Goal: Information Seeking & Learning: Understand process/instructions

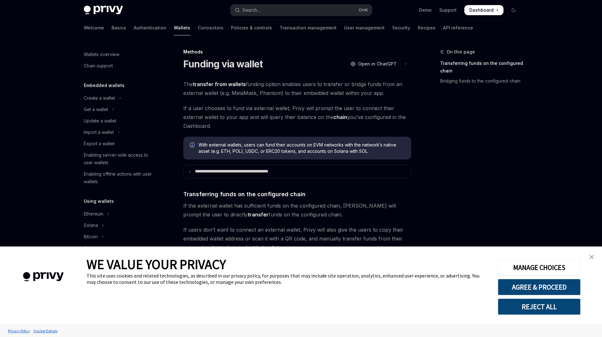
scroll to position [170, 0]
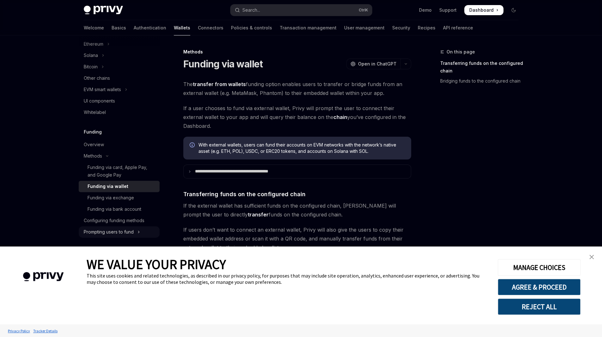
click at [118, 232] on div "Prompting users to fund" at bounding box center [109, 232] width 50 height 8
type textarea "*"
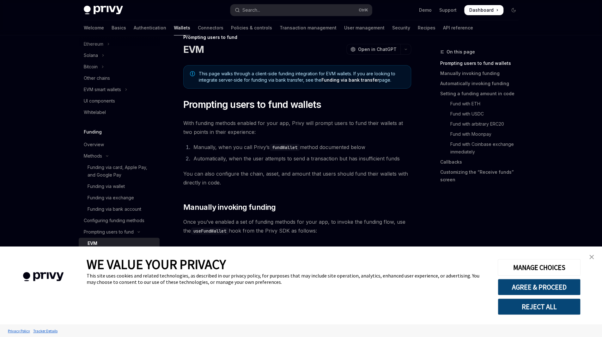
scroll to position [126, 0]
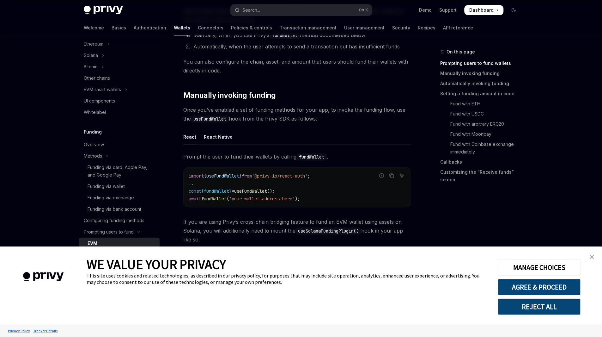
click at [595, 257] on link "close banner" at bounding box center [591, 256] width 13 height 13
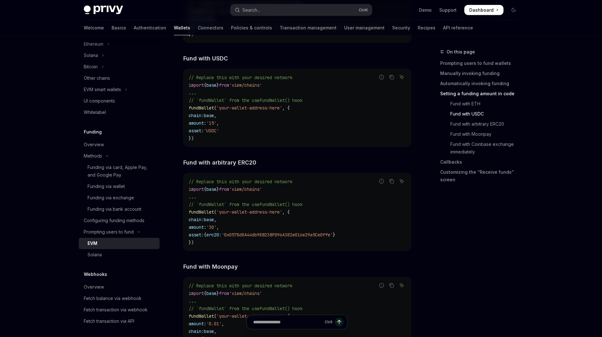
scroll to position [927, 0]
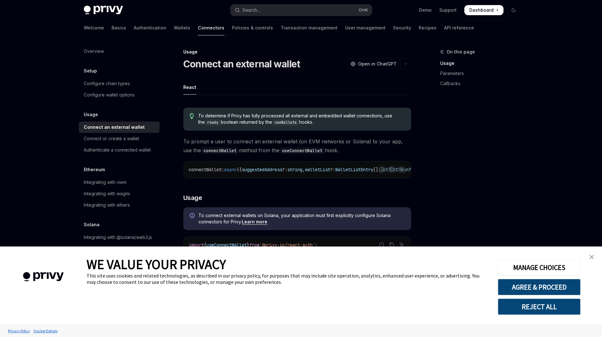
drag, startPoint x: 312, startPoint y: 181, endPoint x: 333, endPoint y: 186, distance: 21.4
drag, startPoint x: 306, startPoint y: 180, endPoint x: 309, endPoint y: 178, distance: 3.3
click at [309, 178] on div "connectWallet : async ({ suggestedAddress ?: string , walletList ?: WalletListE…" at bounding box center [297, 169] width 227 height 16
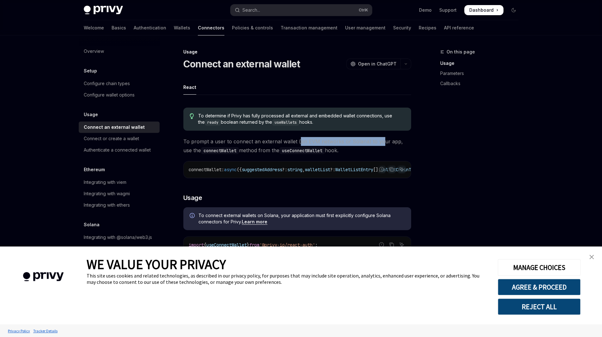
drag, startPoint x: 298, startPoint y: 141, endPoint x: 382, endPoint y: 143, distance: 83.5
click at [381, 143] on span "To prompt a user to connect an external wallet (on EVM networks or Solana) to y…" at bounding box center [297, 146] width 228 height 18
click at [387, 144] on span "To prompt a user to connect an external wallet (on EVM networks or Solana) to y…" at bounding box center [297, 146] width 228 height 18
drag, startPoint x: 198, startPoint y: 153, endPoint x: 376, endPoint y: 150, distance: 178.0
click at [365, 150] on span "To prompt a user to connect an external wallet (on EVM networks or Solana) to y…" at bounding box center [297, 146] width 228 height 18
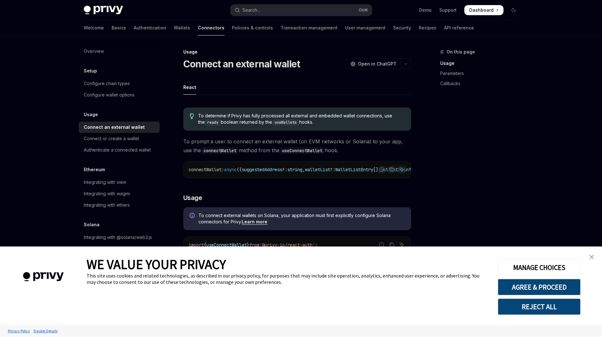
click at [387, 150] on span "To prompt a user to connect an external wallet (on EVM networks or Solana) to y…" at bounding box center [297, 146] width 228 height 18
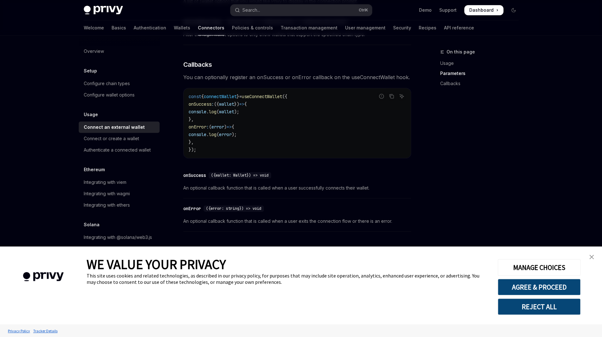
scroll to position [356, 0]
